Goal: Contribute content: Contribute content

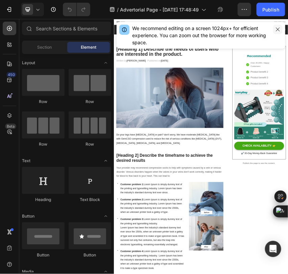
drag, startPoint x: 275, startPoint y: 30, endPoint x: 349, endPoint y: 21, distance: 74.4
click at [275, 30] on icon "button" at bounding box center [277, 29] width 5 height 5
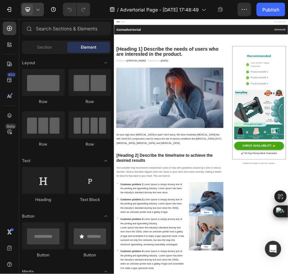
click at [30, 9] on icon at bounding box center [27, 9] width 7 height 7
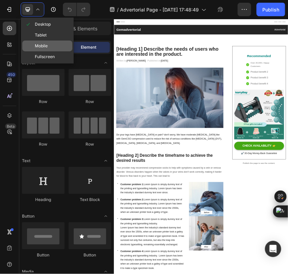
click at [35, 49] on span "Mobile" at bounding box center [41, 46] width 13 height 7
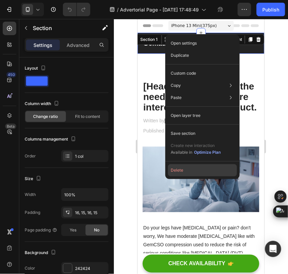
click at [181, 171] on button "Delete" at bounding box center [202, 170] width 69 height 12
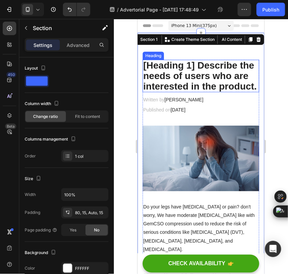
click at [182, 69] on p "[Heading 1] Describe the needs of users who are interested in the product." at bounding box center [200, 75] width 115 height 31
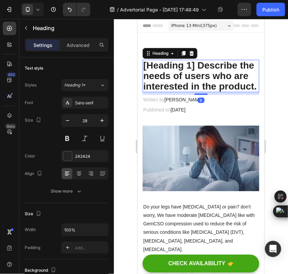
click at [182, 69] on p "[Heading 1] Describe the needs of users who are interested in the product." at bounding box center [200, 75] width 115 height 31
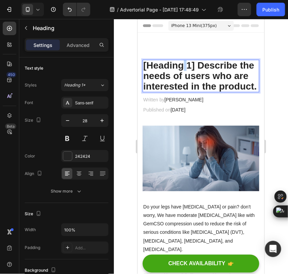
click at [182, 69] on p "[Heading 1] Describe the needs of users who are interested in the product." at bounding box center [200, 75] width 115 height 31
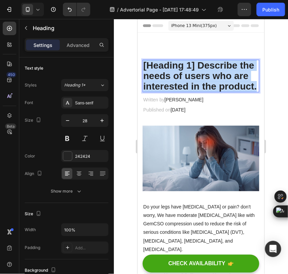
click at [182, 69] on p "[Heading 1] Describe the needs of users who are interested in the product." at bounding box center [200, 75] width 115 height 31
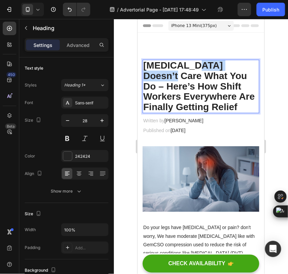
drag, startPoint x: 192, startPoint y: 64, endPoint x: 247, endPoint y: 65, distance: 55.7
click at [247, 65] on p "[MEDICAL_DATA] Doesn’t Care What You Do – Here’s How Shift Workers Everywhere A…" at bounding box center [200, 86] width 115 height 52
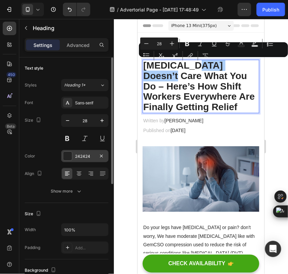
click at [69, 155] on div at bounding box center [67, 156] width 9 height 9
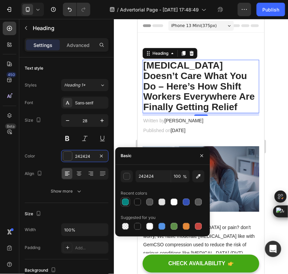
click at [125, 201] on div at bounding box center [125, 201] width 7 height 7
type input "05847F"
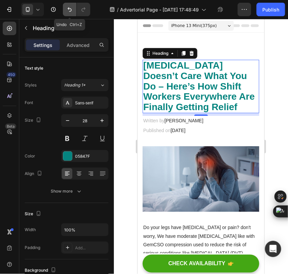
click at [65, 11] on button "Undo/Redo" at bounding box center [70, 10] width 14 height 14
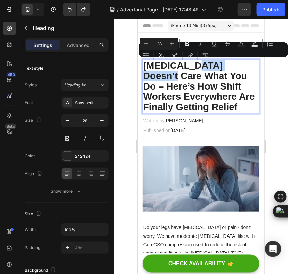
drag, startPoint x: 189, startPoint y: 63, endPoint x: 246, endPoint y: 66, distance: 56.4
click at [246, 66] on p "[MEDICAL_DATA] Doesn’t Care What You Do – Here’s How Shift Workers Everywhere A…" at bounding box center [200, 86] width 115 height 52
click at [257, 45] on icon "Editor contextual toolbar" at bounding box center [254, 43] width 7 height 7
type input "000000"
type input "77"
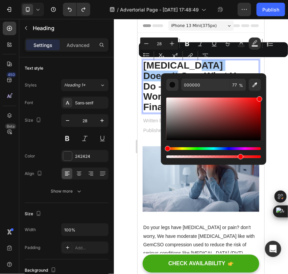
drag, startPoint x: 239, startPoint y: 110, endPoint x: 263, endPoint y: 93, distance: 29.6
click at [263, 93] on div "000000 77 %" at bounding box center [213, 116] width 105 height 86
type input "FF0000"
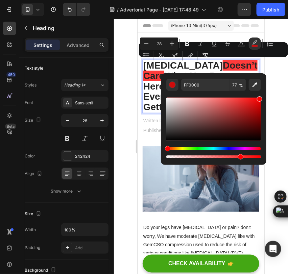
click at [254, 60] on div "Minus 28 Plus Bold Italic Underline Strikethrough Text Color color Numbered Lis…" at bounding box center [213, 49] width 146 height 24
click at [252, 67] on p "[MEDICAL_DATA] Doesn’t Care What You Do – Here’s How Shift Workers Everywhere A…" at bounding box center [200, 86] width 115 height 52
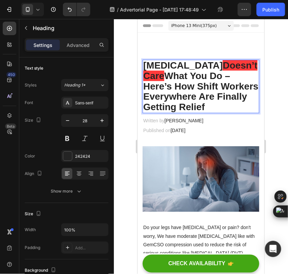
click at [197, 64] on span "Doesn’t Care" at bounding box center [200, 70] width 114 height 21
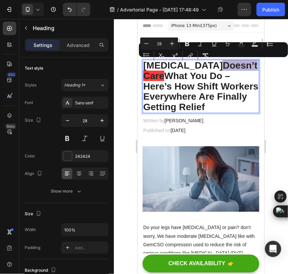
click at [197, 64] on span "Doesn’t Care" at bounding box center [200, 70] width 114 height 21
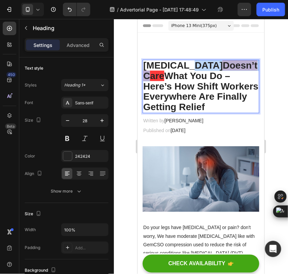
drag, startPoint x: 187, startPoint y: 64, endPoint x: 230, endPoint y: 68, distance: 43.0
click at [230, 68] on p "[MEDICAL_DATA] Doesn’t Care What You Do – Here’s How Shift Workers Everywhere A…" at bounding box center [200, 86] width 115 height 52
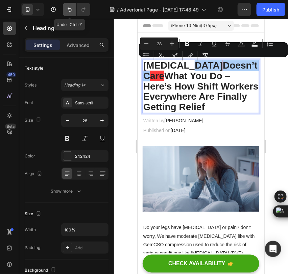
click at [68, 12] on icon "Undo/Redo" at bounding box center [69, 9] width 7 height 7
type input "16"
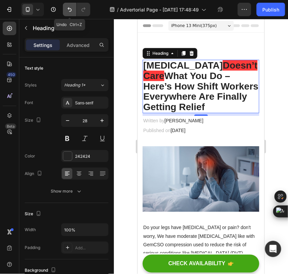
click at [68, 14] on button "Undo/Redo" at bounding box center [70, 10] width 14 height 14
click at [66, 6] on icon "Undo/Redo" at bounding box center [69, 9] width 7 height 7
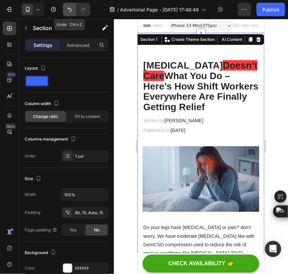
click at [69, 10] on icon "Undo/Redo" at bounding box center [69, 9] width 7 height 7
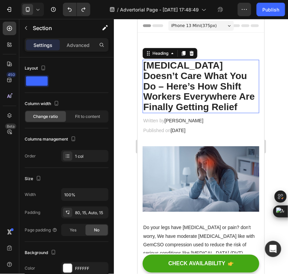
click at [196, 63] on h2 "[MEDICAL_DATA] Doesn’t Care What You Do – Here’s How Shift Workers Everywhere A…" at bounding box center [200, 85] width 116 height 53
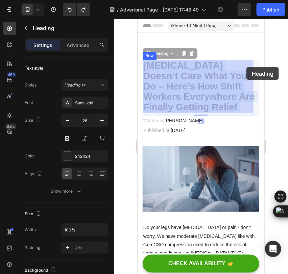
drag, startPoint x: 189, startPoint y: 63, endPoint x: 246, endPoint y: 67, distance: 57.1
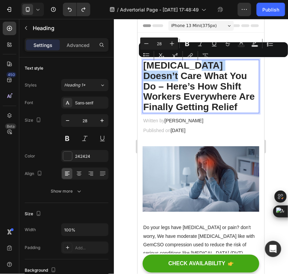
drag, startPoint x: 190, startPoint y: 64, endPoint x: 246, endPoint y: 68, distance: 56.5
click at [246, 68] on p "[MEDICAL_DATA] Doesn’t Care What You Do – Here’s How Shift Workers Everywhere A…" at bounding box center [200, 86] width 115 height 52
click at [246, 45] on button "Text Color" at bounding box center [241, 43] width 12 height 12
type input "242424"
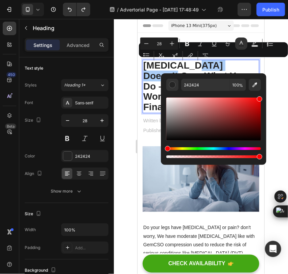
drag, startPoint x: 255, startPoint y: 110, endPoint x: 263, endPoint y: 94, distance: 18.1
click at [263, 94] on div "242424 100 %" at bounding box center [213, 116] width 105 height 86
type input "FF0000"
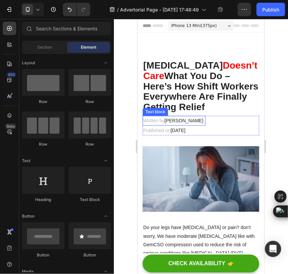
click at [179, 119] on span "[PERSON_NAME]" at bounding box center [183, 119] width 39 height 5
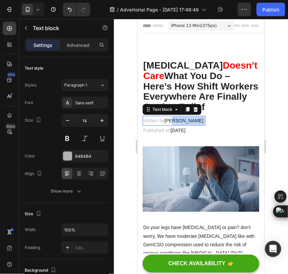
click at [179, 119] on span "[PERSON_NAME]" at bounding box center [183, 119] width 39 height 5
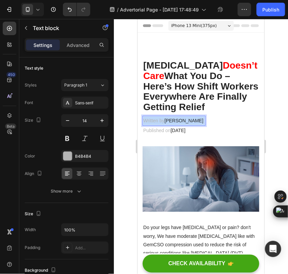
click at [179, 119] on span "[PERSON_NAME]" at bounding box center [183, 119] width 39 height 5
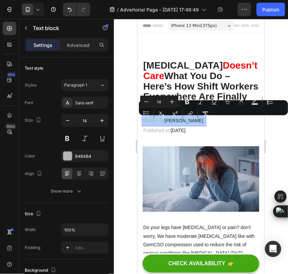
click at [184, 118] on div "Minus 14 Plus Bold Italic Underline Strikethrough color Text Background Color N…" at bounding box center [213, 108] width 146 height 24
click at [189, 119] on div "link" at bounding box center [190, 114] width 12 height 12
click at [191, 120] on p "Written by [PERSON_NAME]" at bounding box center [173, 120] width 61 height 8
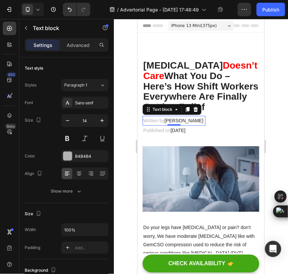
click at [186, 122] on span "[PERSON_NAME]" at bounding box center [183, 119] width 39 height 5
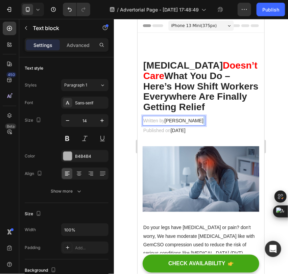
click at [186, 122] on span "[PERSON_NAME]" at bounding box center [183, 119] width 39 height 5
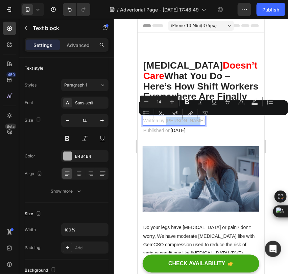
drag, startPoint x: 189, startPoint y: 119, endPoint x: 166, endPoint y: 122, distance: 23.4
click at [166, 122] on p "Written by [PERSON_NAME]" at bounding box center [173, 120] width 61 height 8
click at [244, 104] on rect "Editor contextual toolbar" at bounding box center [241, 104] width 6 height 2
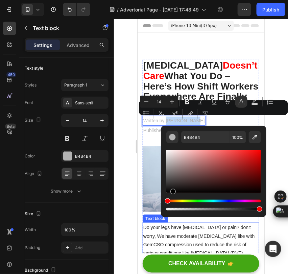
drag, startPoint x: 343, startPoint y: 197, endPoint x: 149, endPoint y: 239, distance: 198.6
type input "000000"
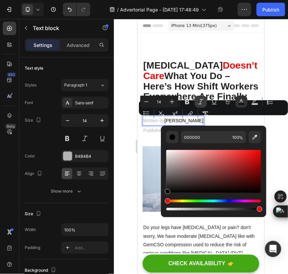
click at [201, 101] on icon "Editor contextual toolbar" at bounding box center [200, 101] width 5 height 5
click at [161, 153] on div "000000 100 %" at bounding box center [213, 169] width 105 height 86
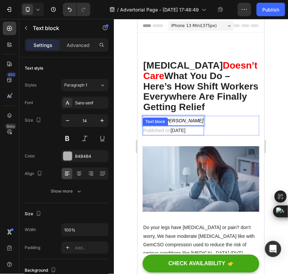
click at [152, 127] on p "Published on [DATE]" at bounding box center [173, 130] width 60 height 8
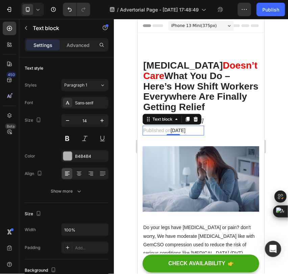
click at [185, 128] on span "[DATE]" at bounding box center [177, 129] width 15 height 5
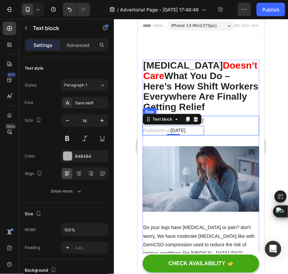
click at [231, 134] on div "Written by [PERSON_NAME] Text block Published on [DATE] Text block 0 Row" at bounding box center [200, 125] width 116 height 20
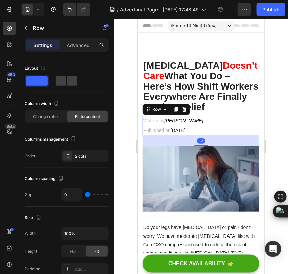
scroll to position [37, 0]
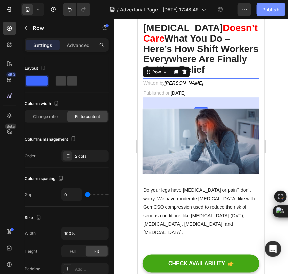
click at [275, 7] on div "Publish" at bounding box center [270, 9] width 17 height 7
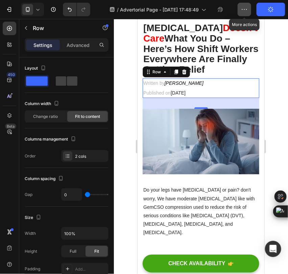
click at [250, 12] on button "button" at bounding box center [244, 10] width 14 height 14
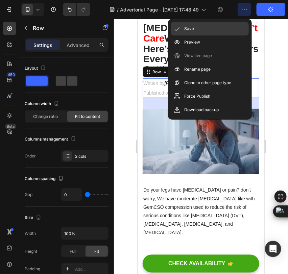
click at [194, 26] on div "Save" at bounding box center [210, 29] width 78 height 14
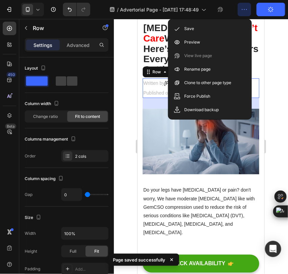
click at [287, 71] on div at bounding box center [201, 146] width 174 height 255
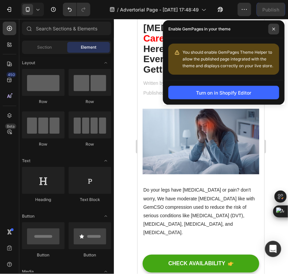
click at [273, 33] on span at bounding box center [273, 29] width 11 height 11
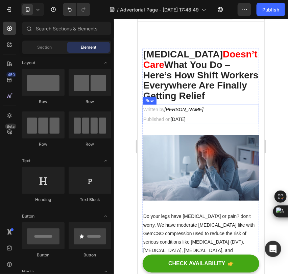
scroll to position [0, 0]
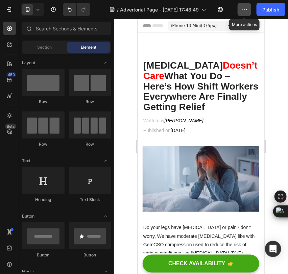
click at [244, 9] on icon "button" at bounding box center [244, 9] width 7 height 7
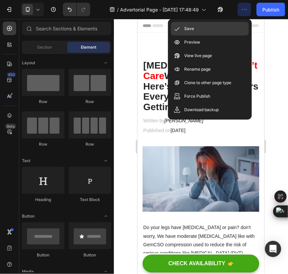
click at [194, 30] on div "Save" at bounding box center [210, 29] width 78 height 14
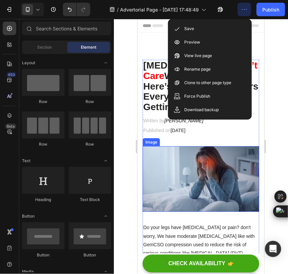
click at [170, 170] on img at bounding box center [200, 178] width 116 height 65
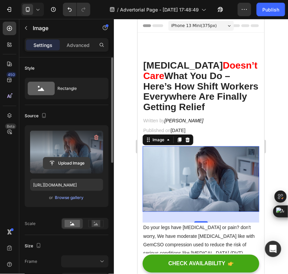
click at [64, 163] on input "file" at bounding box center [66, 162] width 47 height 11
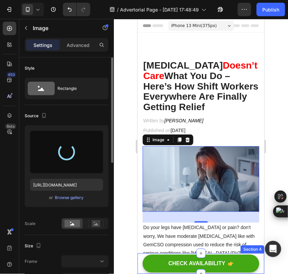
type input "[URL][DOMAIN_NAME]"
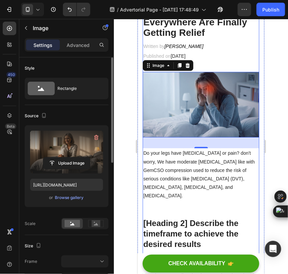
scroll to position [75, 0]
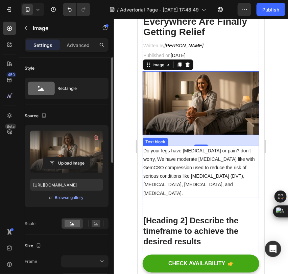
click at [163, 165] on p "Do your legs have [MEDICAL_DATA] or pain? don't worry, We have moderate [MEDICA…" at bounding box center [200, 171] width 115 height 51
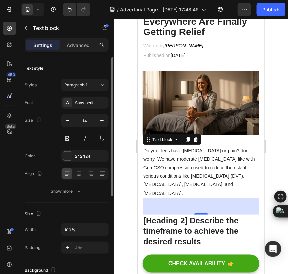
click at [171, 165] on p "Do your legs have [MEDICAL_DATA] or pain? don't worry, We have moderate [MEDICA…" at bounding box center [200, 171] width 115 height 51
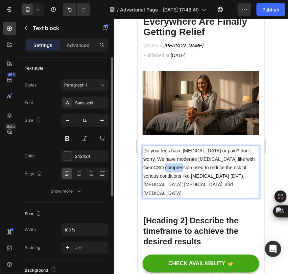
click at [171, 165] on p "Do your legs have [MEDICAL_DATA] or pain? don't worry, We have moderate [MEDICA…" at bounding box center [200, 171] width 115 height 51
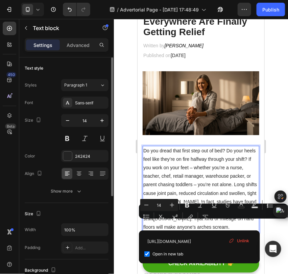
drag, startPoint x: 163, startPoint y: 224, endPoint x: 221, endPoint y: 223, distance: 58.4
click at [191, 221] on link "[DOMAIN_NAME]" at bounding box center [172, 217] width 38 height 5
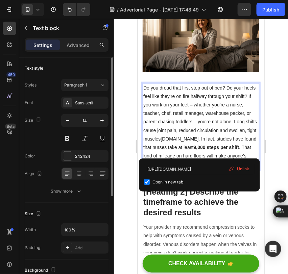
scroll to position [150, 0]
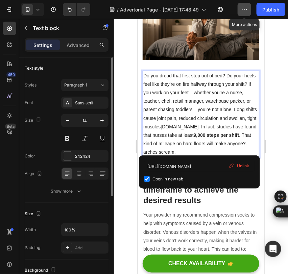
click at [247, 12] on icon "button" at bounding box center [244, 9] width 7 height 7
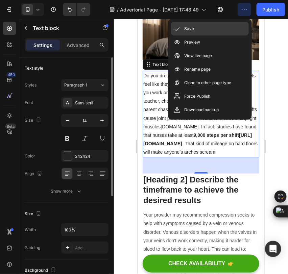
click at [190, 31] on p "Save" at bounding box center [189, 28] width 10 height 7
